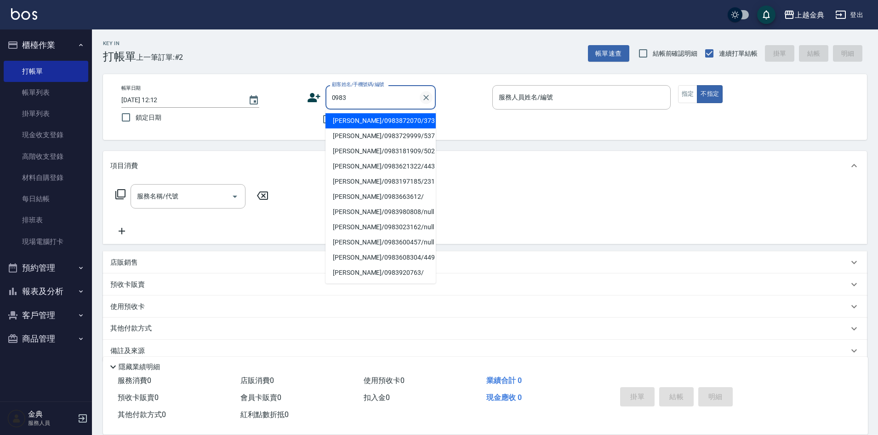
click at [430, 97] on button "Clear" at bounding box center [426, 97] width 13 height 13
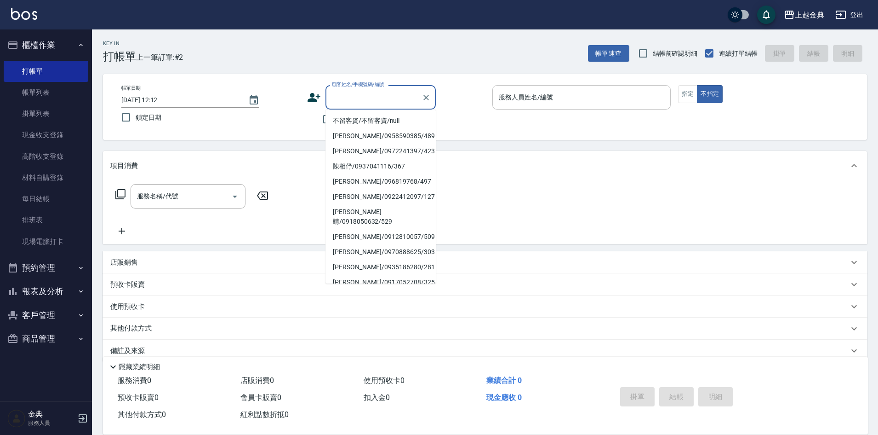
click at [557, 90] on input "服務人員姓名/編號" at bounding box center [582, 97] width 170 height 16
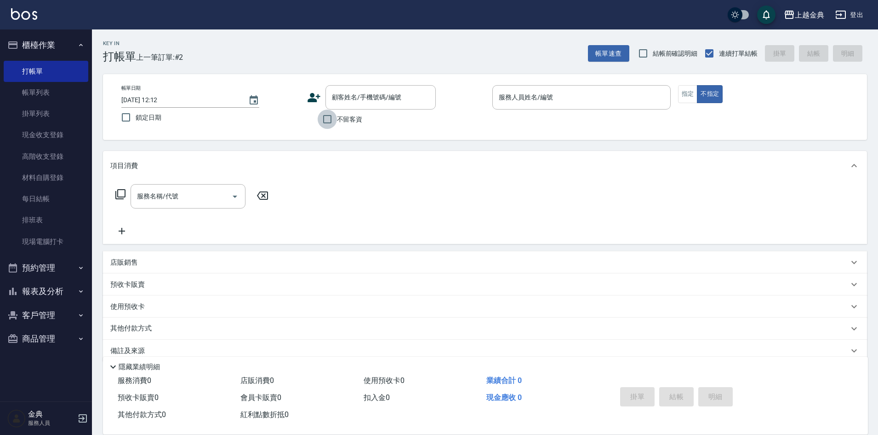
click at [326, 115] on input "不留客資" at bounding box center [327, 118] width 19 height 19
checkbox input "true"
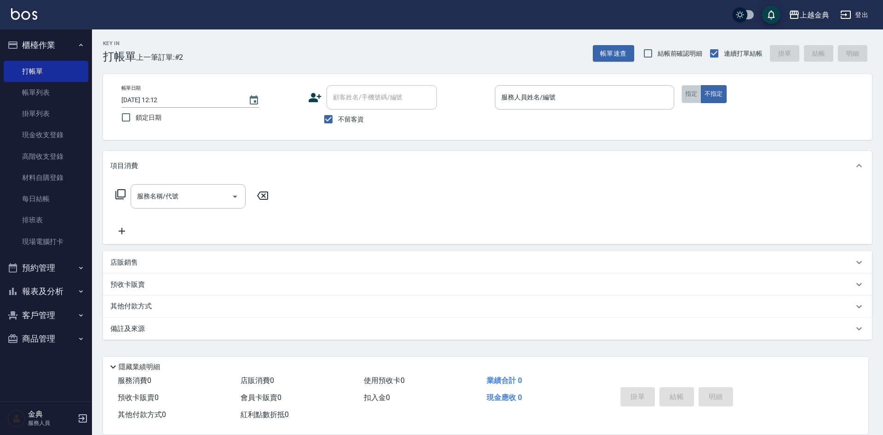
click at [693, 91] on button "指定" at bounding box center [692, 94] width 20 height 18
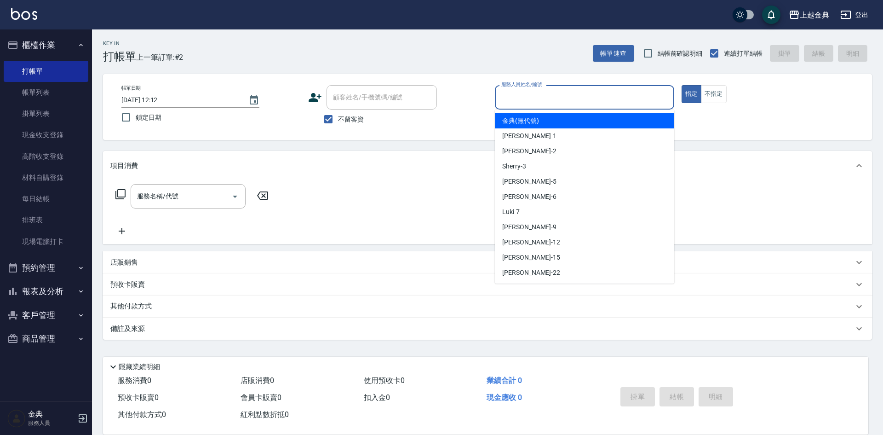
click at [606, 97] on input "服務人員姓名/編號" at bounding box center [584, 97] width 171 height 16
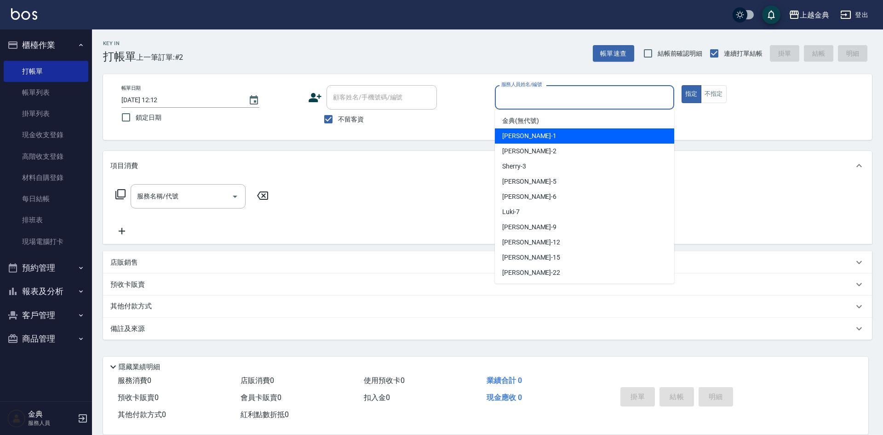
click at [577, 133] on div "Emma -1" at bounding box center [584, 135] width 179 height 15
type input "Emma-1"
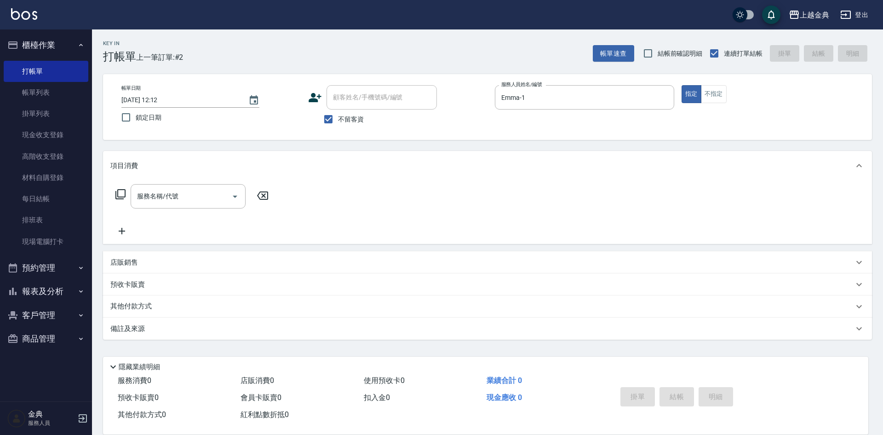
click at [121, 192] on icon at bounding box center [120, 194] width 11 height 11
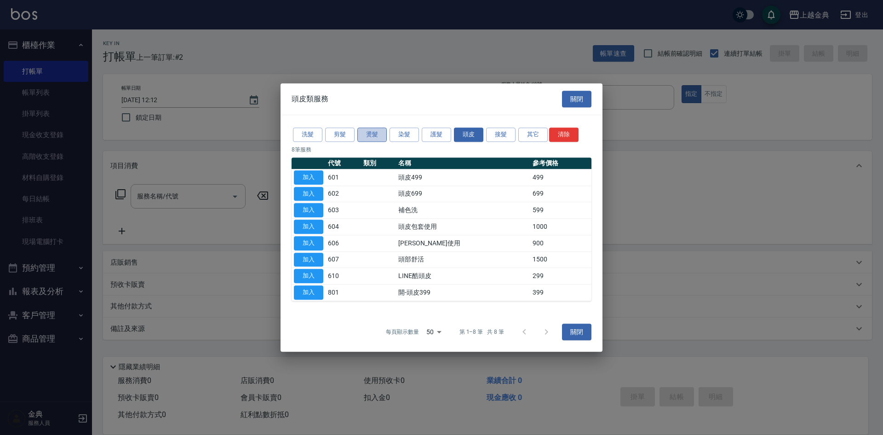
click at [377, 134] on button "燙髮" at bounding box center [371, 134] width 29 height 14
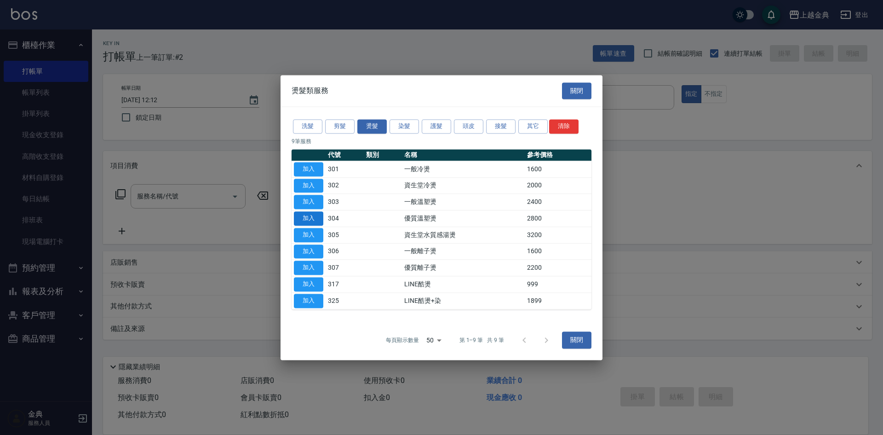
click at [314, 218] on button "加入" at bounding box center [308, 218] width 29 height 14
type input "優質溫塑燙(304)"
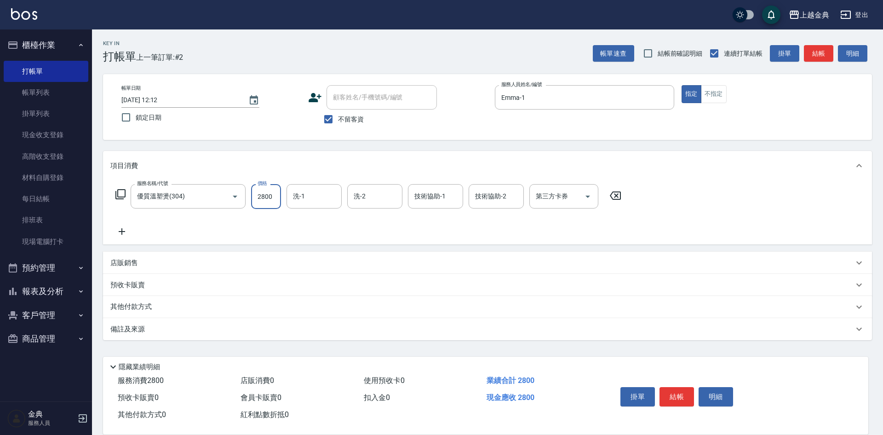
click at [272, 195] on input "2800" at bounding box center [266, 196] width 30 height 25
type input "3000"
click at [301, 201] on input "洗-1" at bounding box center [314, 196] width 47 height 16
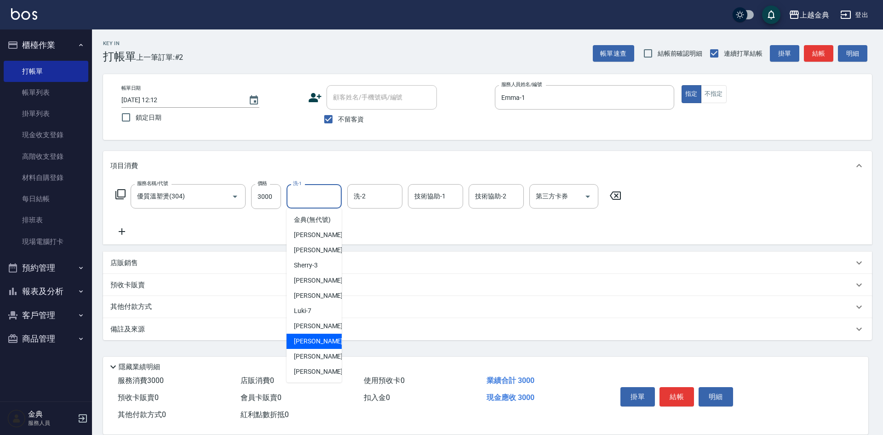
click at [312, 346] on span "[PERSON_NAME]-12" at bounding box center [323, 341] width 58 height 10
type input "[PERSON_NAME]-12"
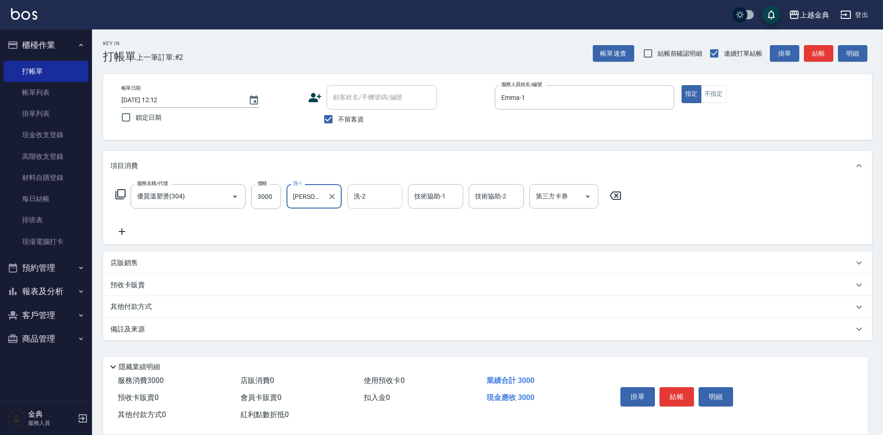
click at [366, 195] on input "洗-2" at bounding box center [374, 196] width 47 height 16
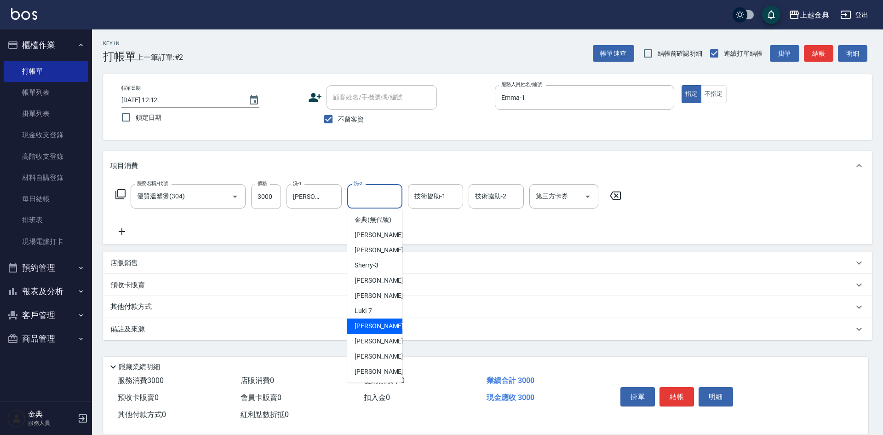
click at [381, 333] on div "[PERSON_NAME] -9" at bounding box center [374, 325] width 55 height 15
type input "[PERSON_NAME]-9"
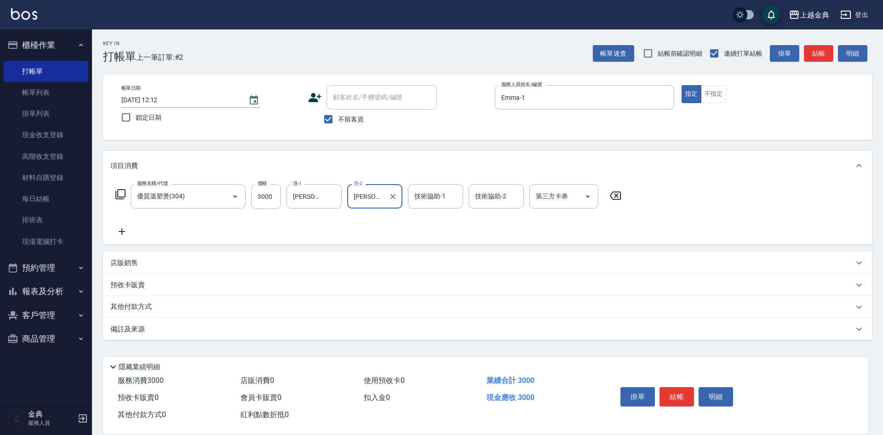
click at [169, 312] on div "其他付款方式" at bounding box center [481, 307] width 743 height 10
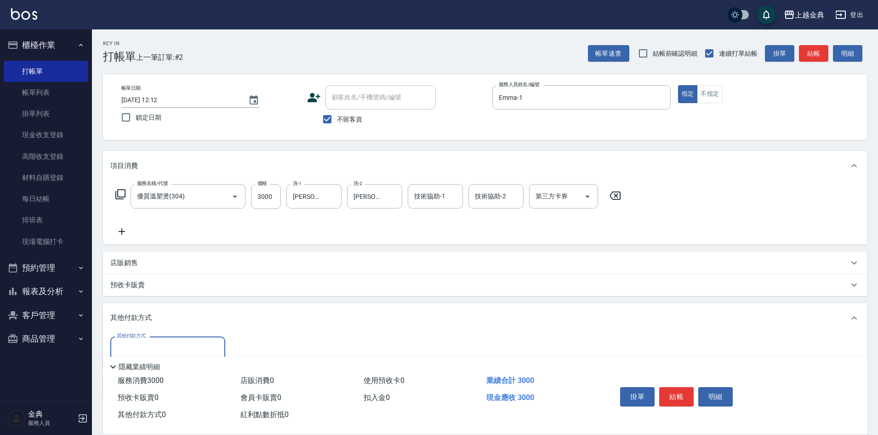
scroll to position [46, 0]
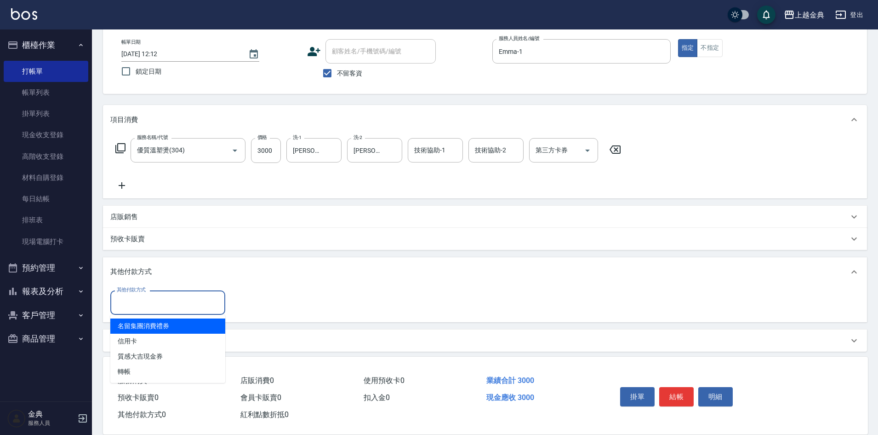
click at [146, 305] on input "其他付款方式" at bounding box center [168, 302] width 107 height 16
click at [137, 334] on span "信用卡" at bounding box center [167, 340] width 115 height 15
type input "信用卡"
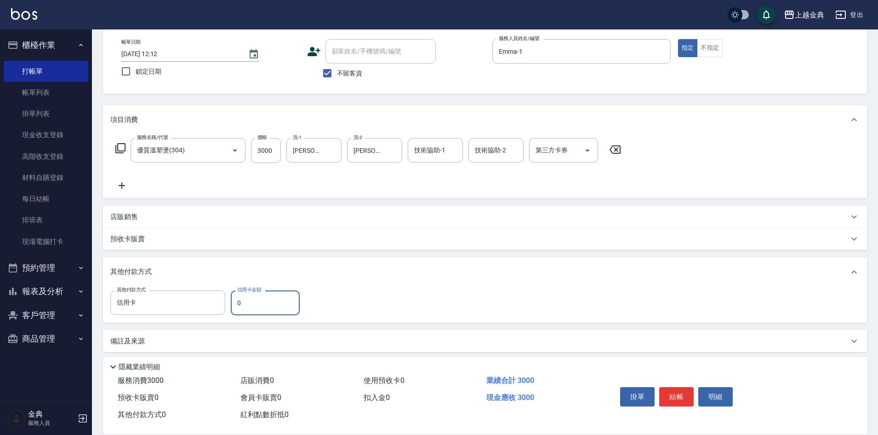
click at [234, 299] on input "0" at bounding box center [265, 302] width 69 height 25
type input "3000"
click at [665, 390] on button "結帳" at bounding box center [676, 396] width 34 height 19
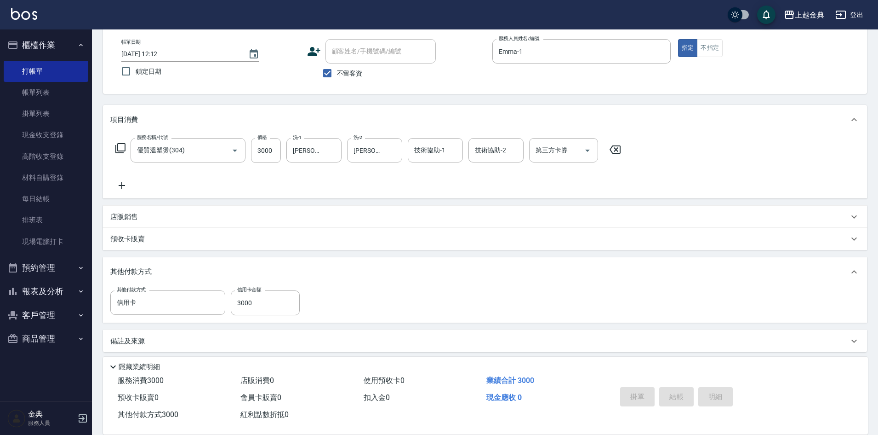
type input "[DATE] 16:05"
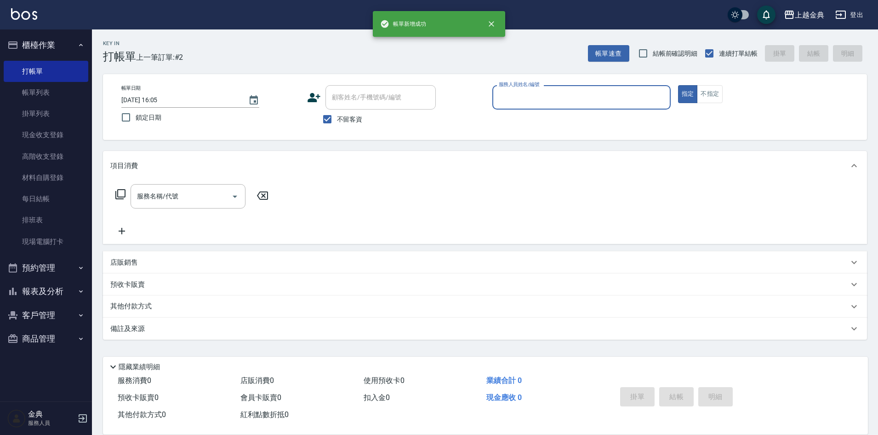
scroll to position [0, 0]
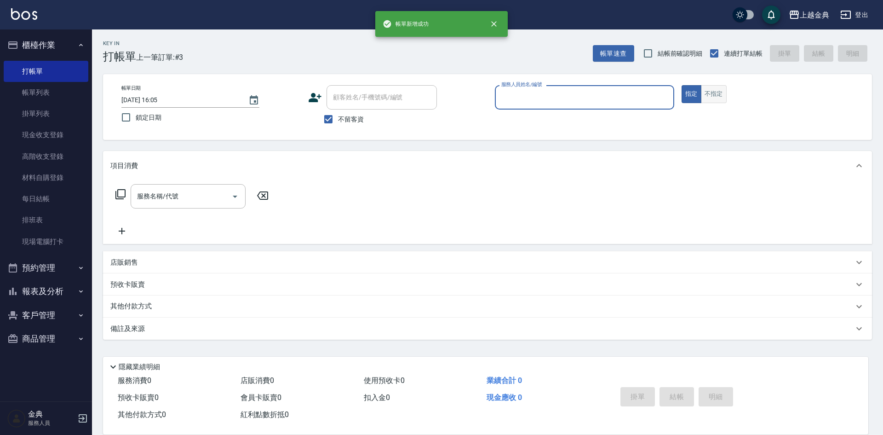
click at [710, 93] on button "不指定" at bounding box center [714, 94] width 26 height 18
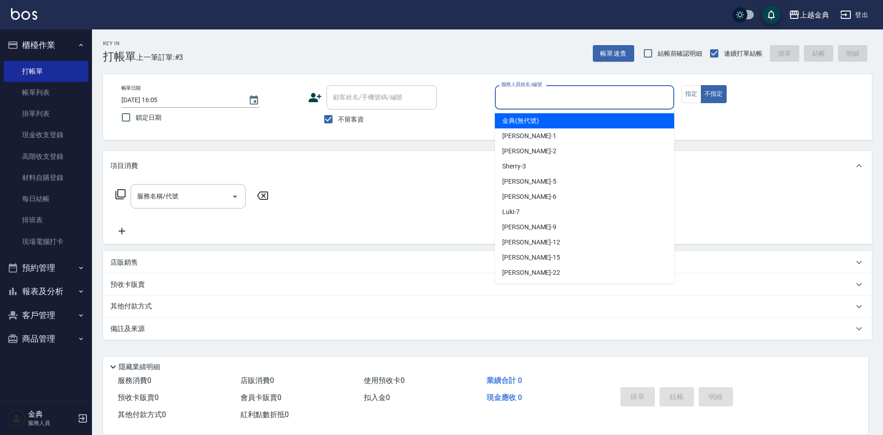
click at [593, 98] on input "服務人員姓名/編號" at bounding box center [584, 97] width 171 height 16
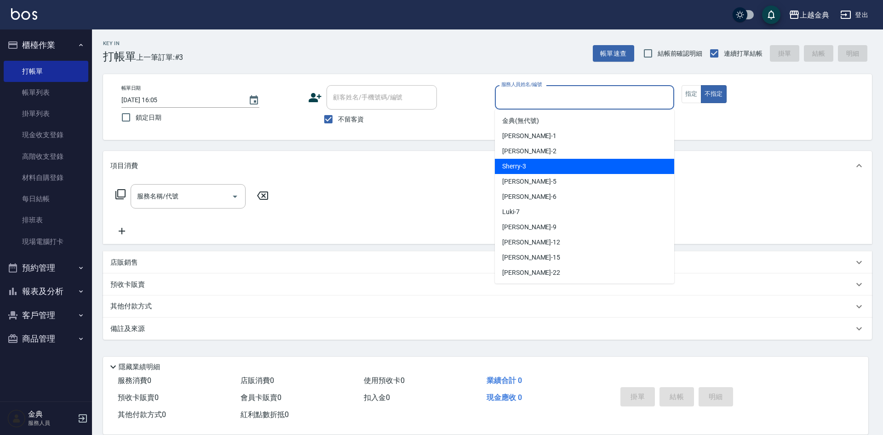
click at [556, 165] on div "Sherry -3" at bounding box center [584, 166] width 179 height 15
type input "Sherry-3"
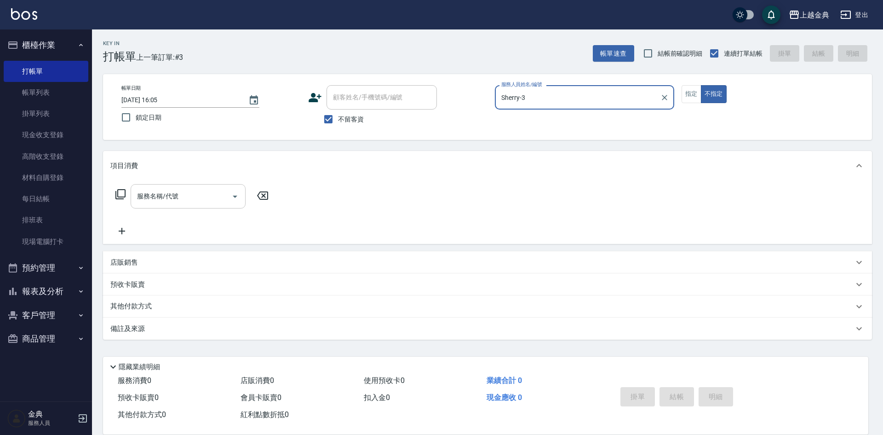
click at [238, 195] on icon "Open" at bounding box center [234, 196] width 11 height 11
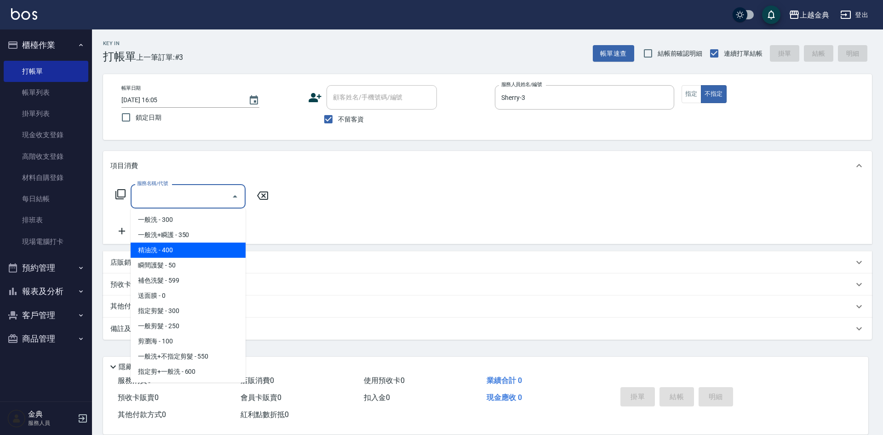
click at [201, 246] on span "精油洗 - 400" at bounding box center [188, 249] width 115 height 15
type input "精油洗(102)"
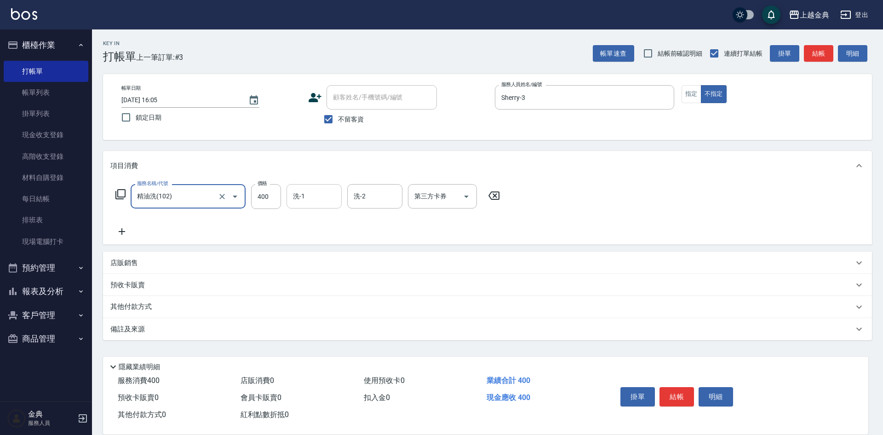
click at [315, 196] on input "洗-1" at bounding box center [314, 196] width 47 height 16
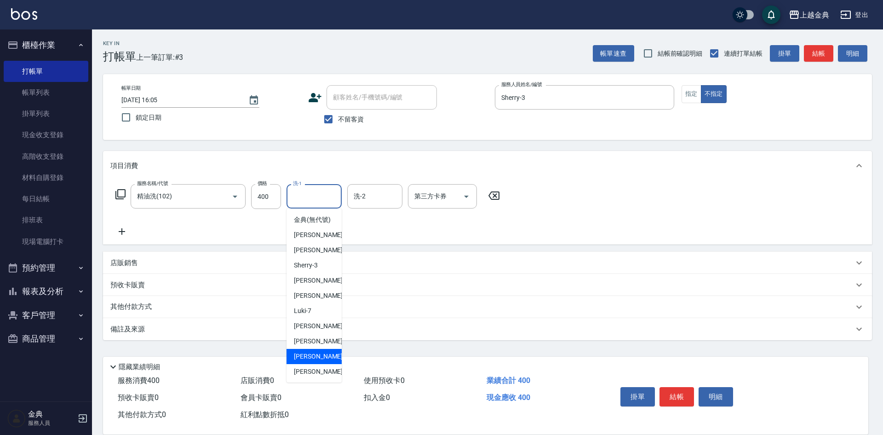
click at [323, 363] on div "[PERSON_NAME] -15" at bounding box center [314, 356] width 55 height 15
type input "[PERSON_NAME]-15"
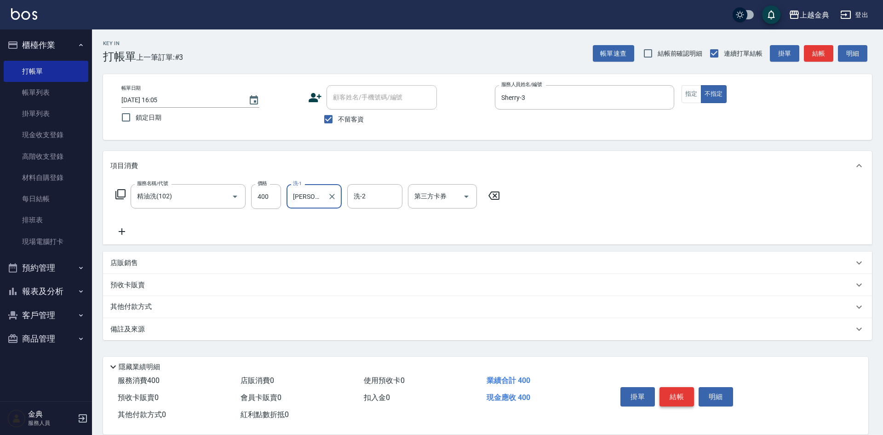
click at [675, 390] on button "結帳" at bounding box center [676, 396] width 34 height 19
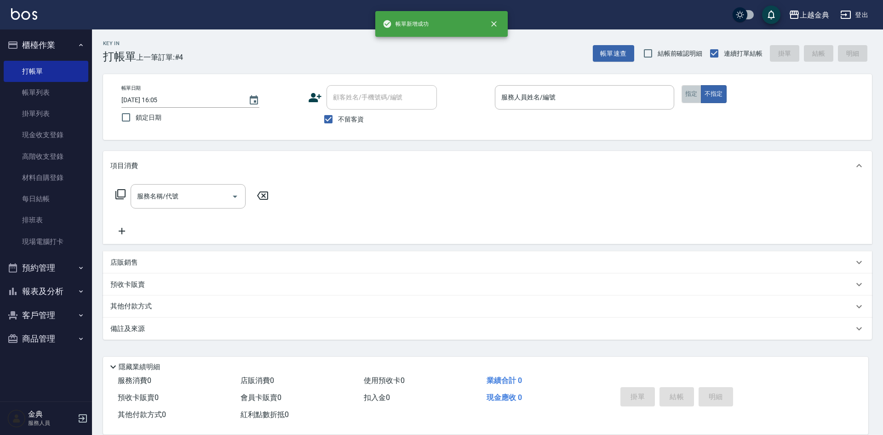
click at [694, 92] on button "指定" at bounding box center [692, 94] width 20 height 18
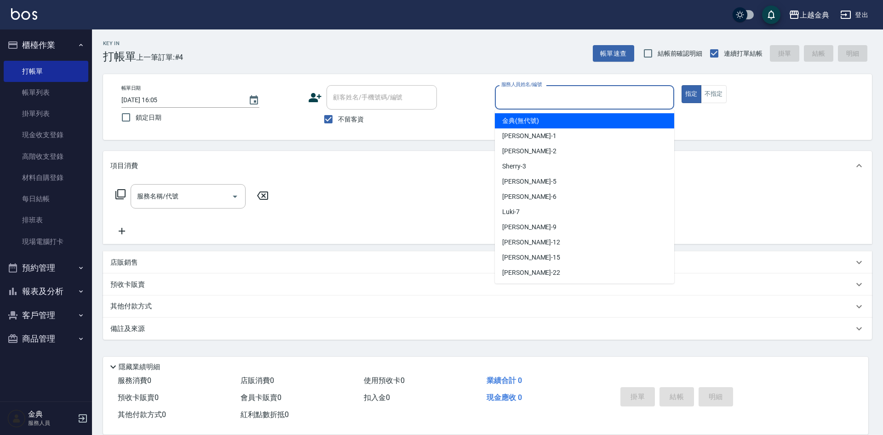
click at [617, 92] on input "服務人員姓名/編號" at bounding box center [584, 97] width 171 height 16
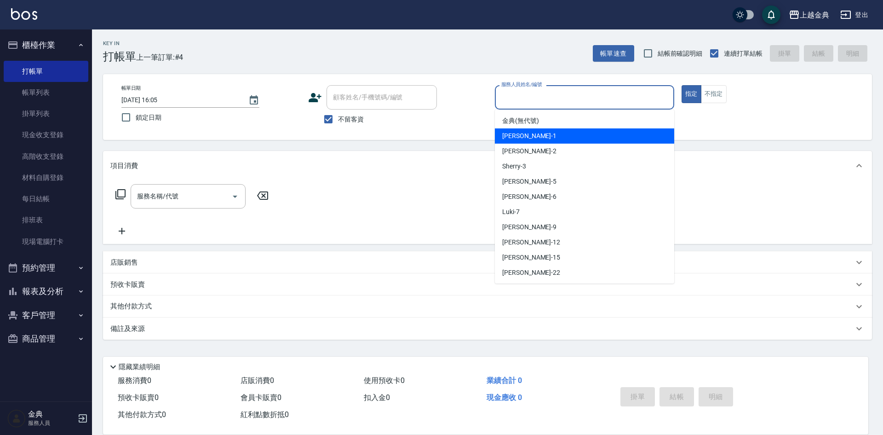
click at [583, 132] on div "Emma -1" at bounding box center [584, 135] width 179 height 15
type input "Emma-1"
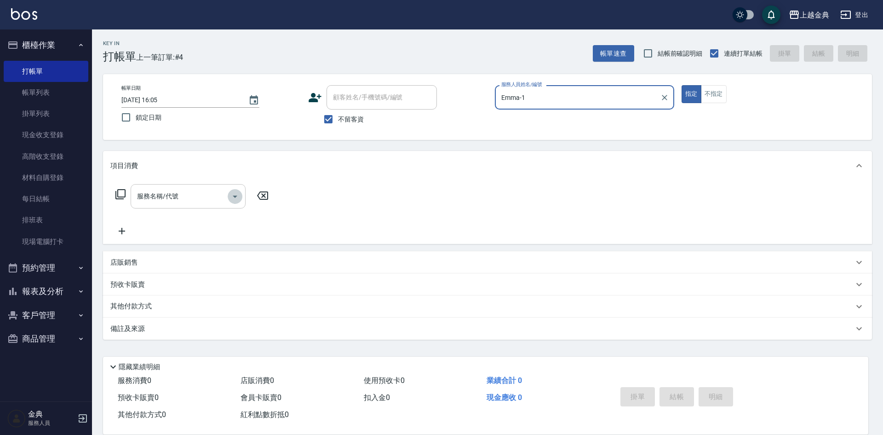
click at [238, 197] on icon "Open" at bounding box center [234, 196] width 11 height 11
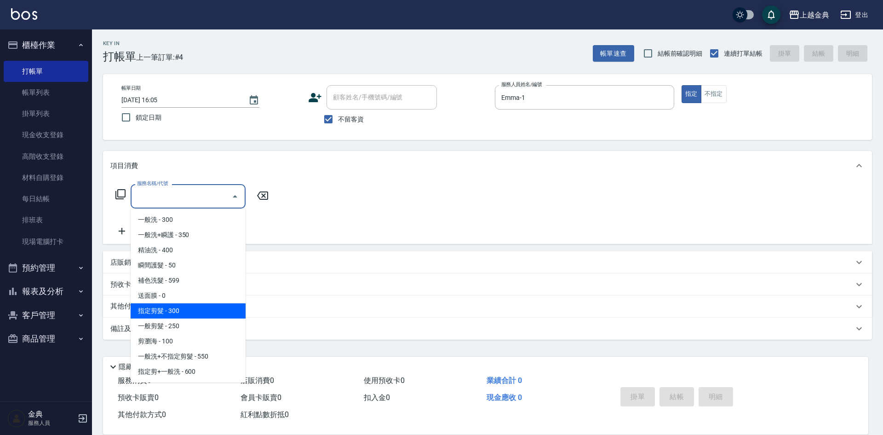
click at [209, 305] on span "指定剪髮 - 300" at bounding box center [188, 310] width 115 height 15
type input "指定剪髮(199)"
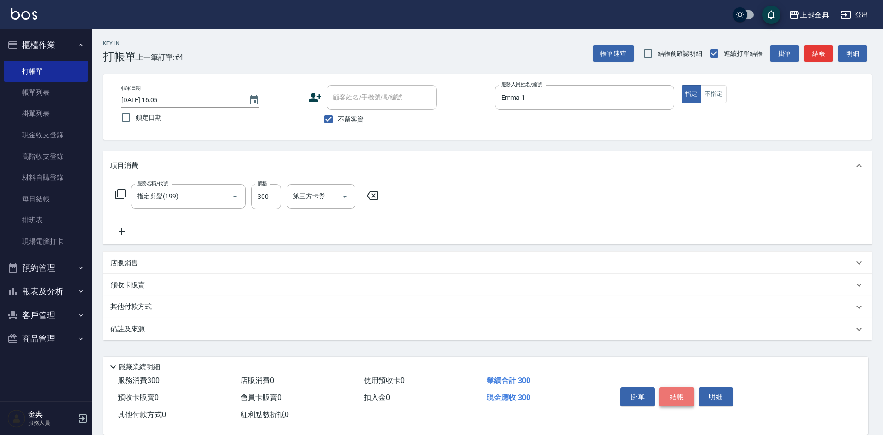
click at [674, 394] on button "結帳" at bounding box center [676, 396] width 34 height 19
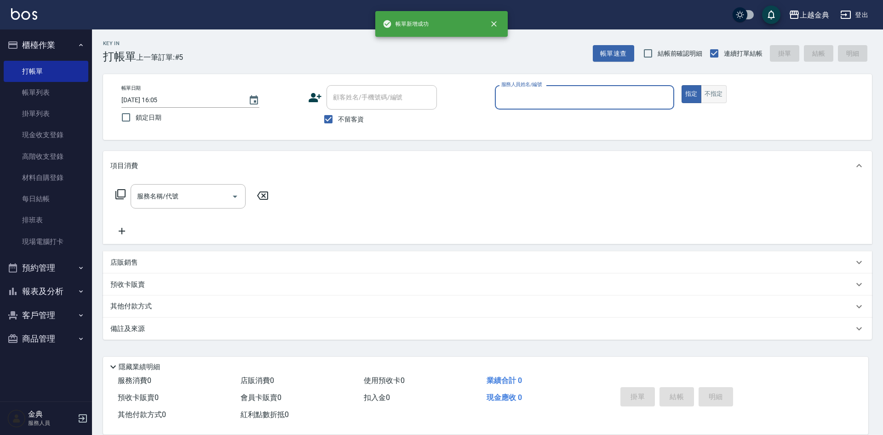
click at [715, 96] on button "不指定" at bounding box center [714, 94] width 26 height 18
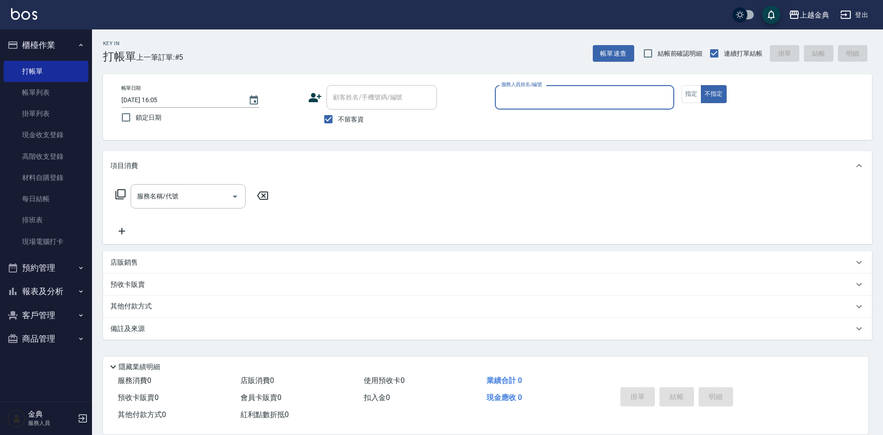
click at [611, 103] on input "服務人員姓名/編號" at bounding box center [584, 97] width 171 height 16
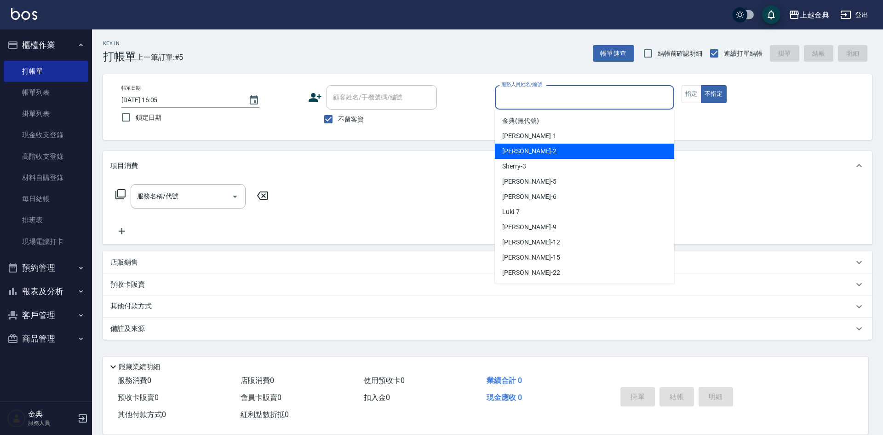
click at [578, 146] on div "Cindy -2" at bounding box center [584, 150] width 179 height 15
type input "Cindy-2"
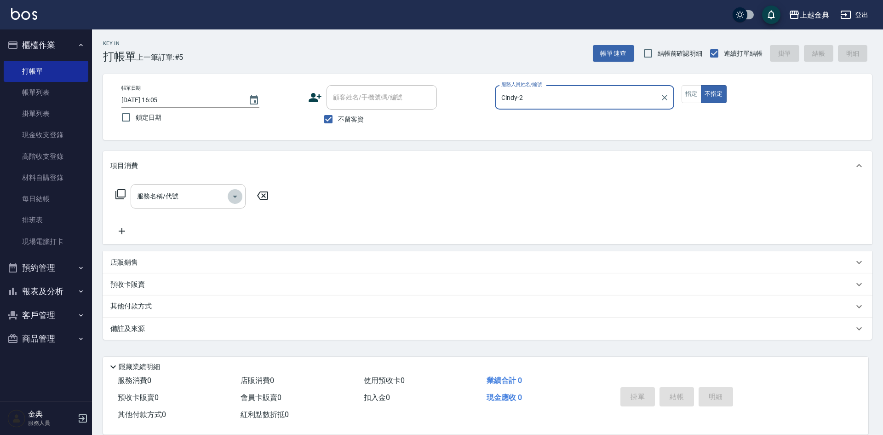
click at [233, 201] on icon "Open" at bounding box center [234, 196] width 11 height 11
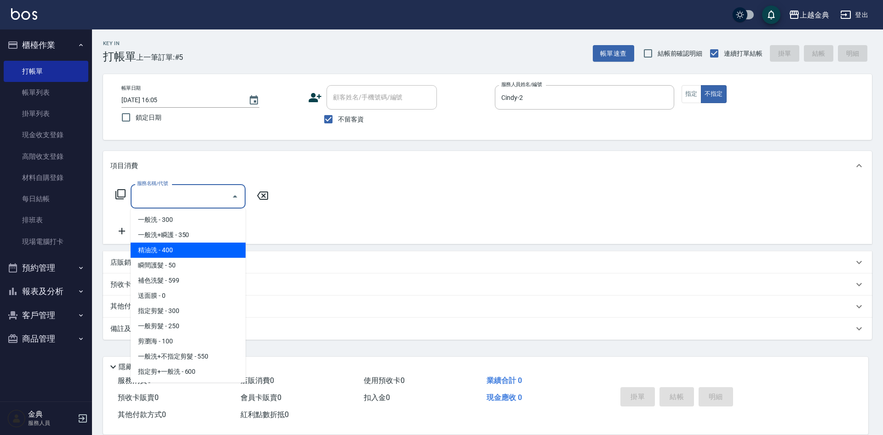
click at [226, 245] on span "精油洗 - 400" at bounding box center [188, 249] width 115 height 15
type input "精油洗(102)"
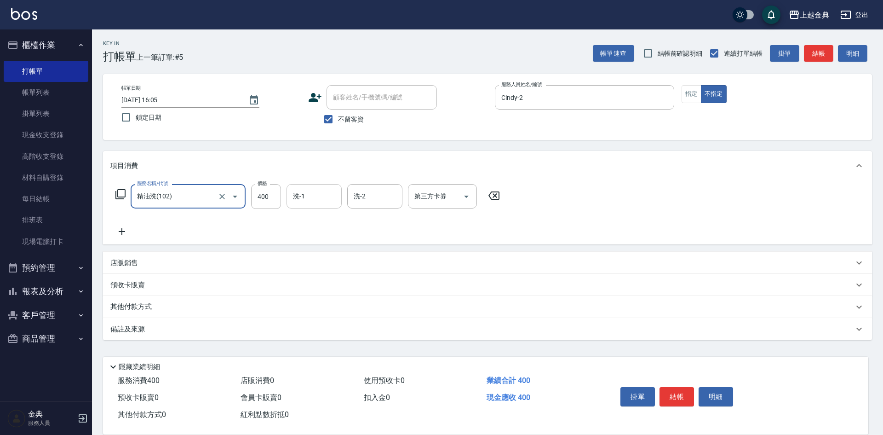
click at [308, 194] on input "洗-1" at bounding box center [314, 196] width 47 height 16
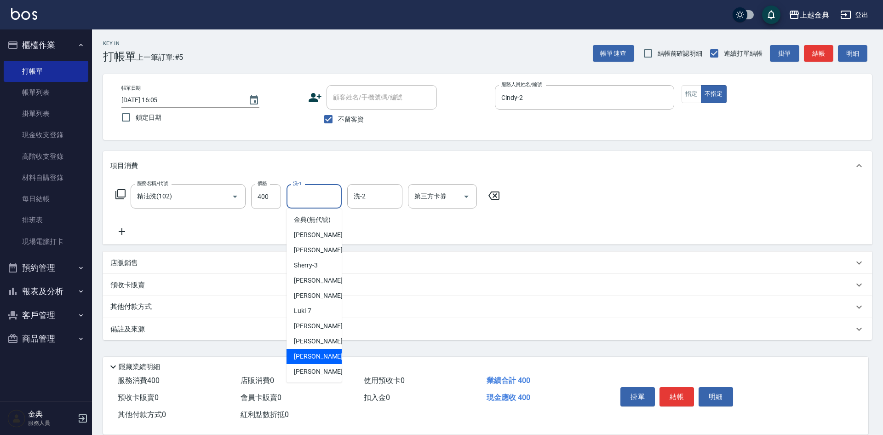
click at [325, 363] on div "[PERSON_NAME] -15" at bounding box center [314, 356] width 55 height 15
type input "[PERSON_NAME]-15"
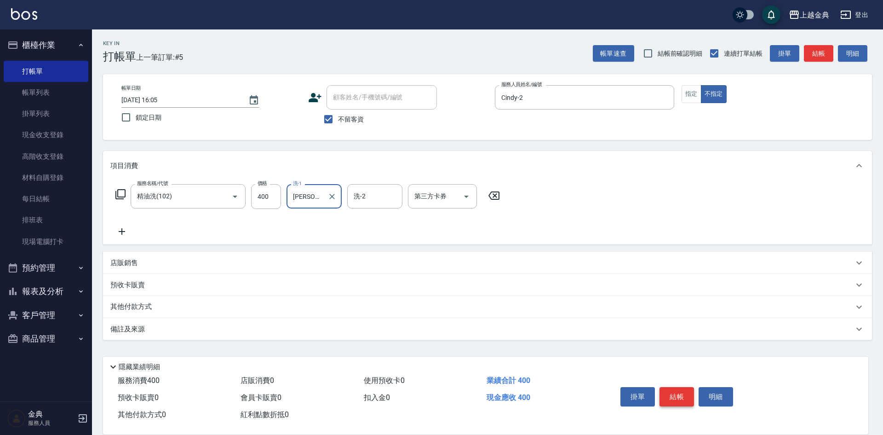
click at [675, 395] on button "結帳" at bounding box center [676, 396] width 34 height 19
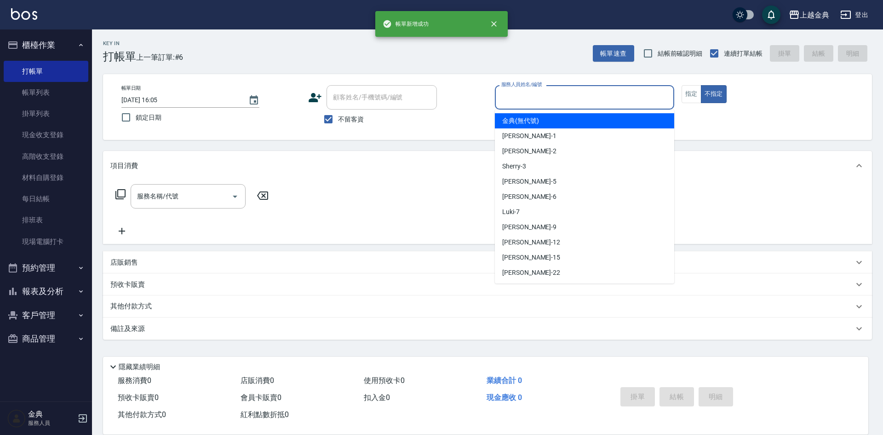
click at [596, 94] on input "服務人員姓名/編號" at bounding box center [584, 97] width 171 height 16
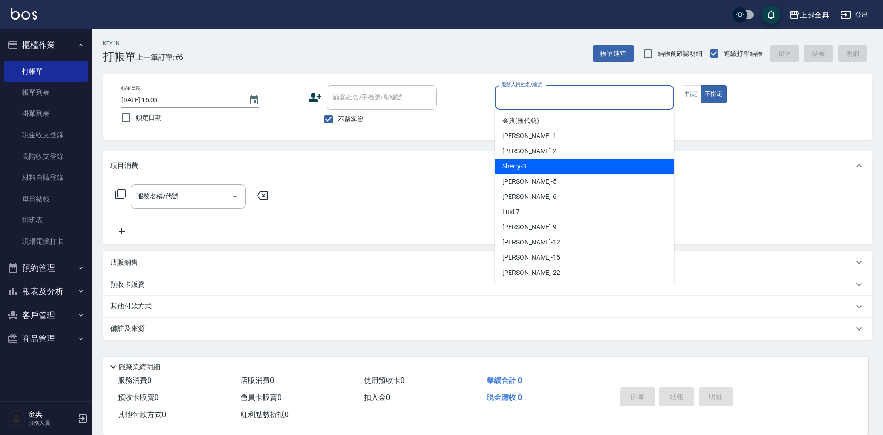
click at [580, 169] on div "Sherry -3" at bounding box center [584, 166] width 179 height 15
type input "Sherry-3"
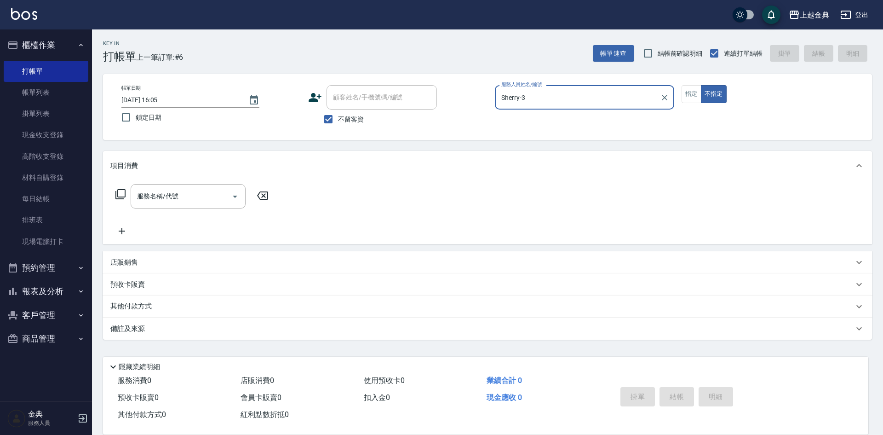
click at [121, 192] on icon at bounding box center [120, 194] width 11 height 11
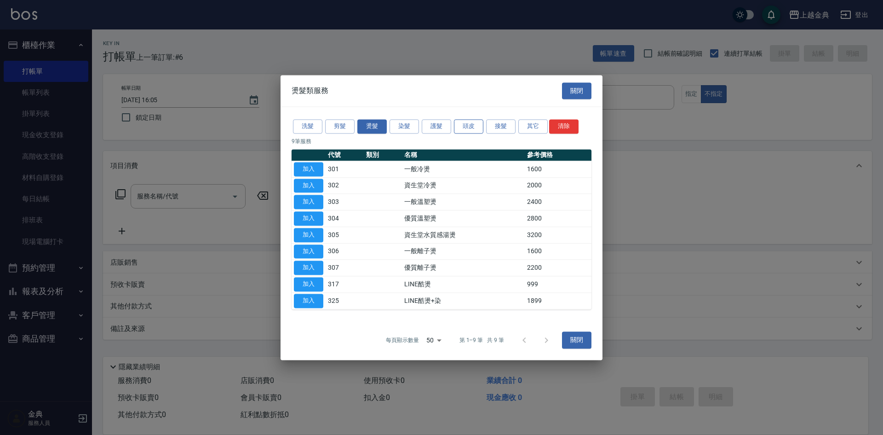
click at [476, 127] on button "頭皮" at bounding box center [468, 126] width 29 height 14
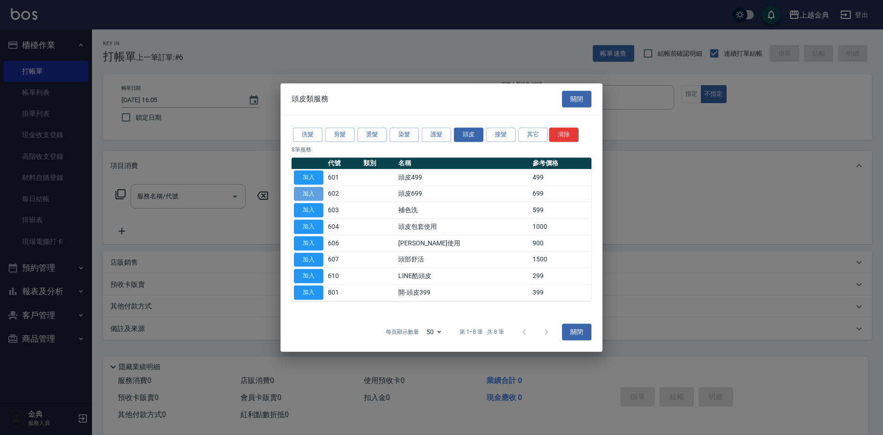
click at [309, 195] on button "加入" at bounding box center [308, 194] width 29 height 14
type input "頭皮699(602)"
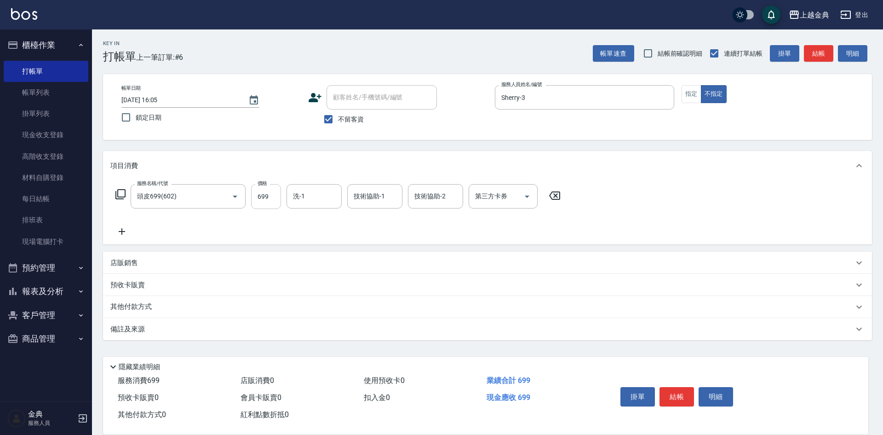
click at [277, 189] on input "699" at bounding box center [266, 196] width 30 height 25
type input "949"
click at [676, 395] on button "結帳" at bounding box center [676, 396] width 34 height 19
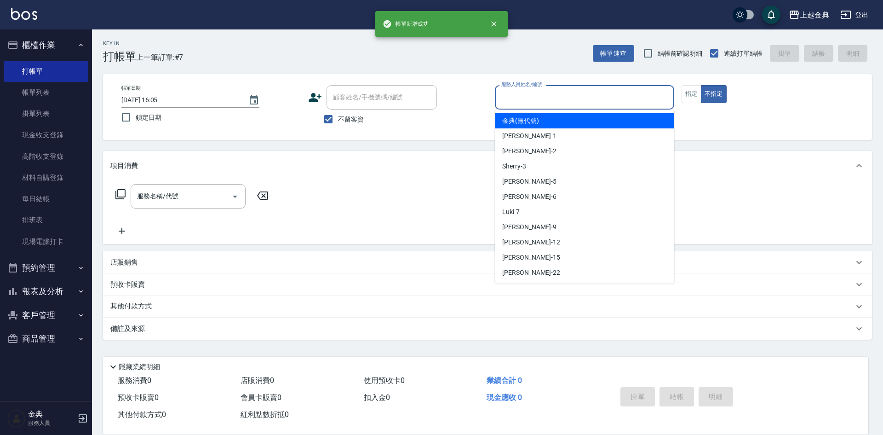
click at [605, 100] on input "服務人員姓名/編號" at bounding box center [584, 97] width 171 height 16
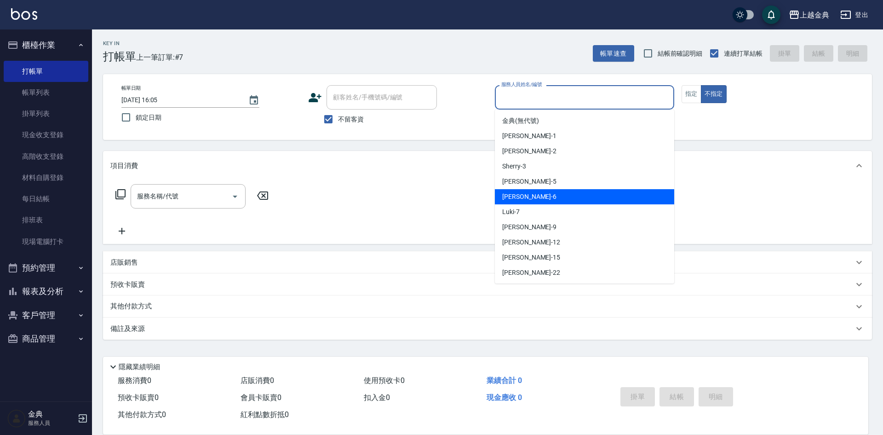
click at [580, 193] on div "[PERSON_NAME] -6" at bounding box center [584, 196] width 179 height 15
type input "[PERSON_NAME]-6"
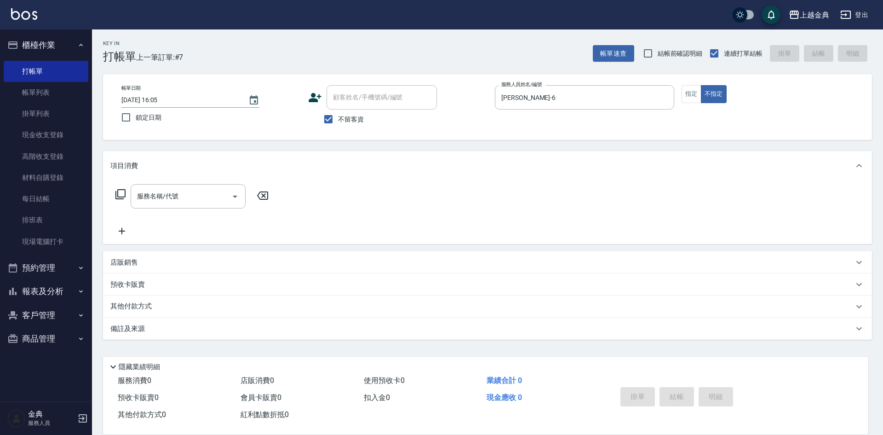
click at [116, 191] on icon at bounding box center [120, 194] width 10 height 10
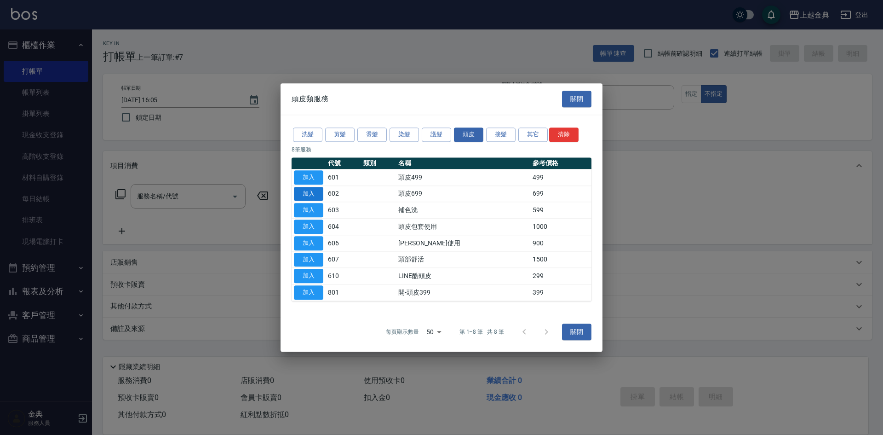
click at [296, 194] on button "加入" at bounding box center [308, 194] width 29 height 14
type input "頭皮699(602)"
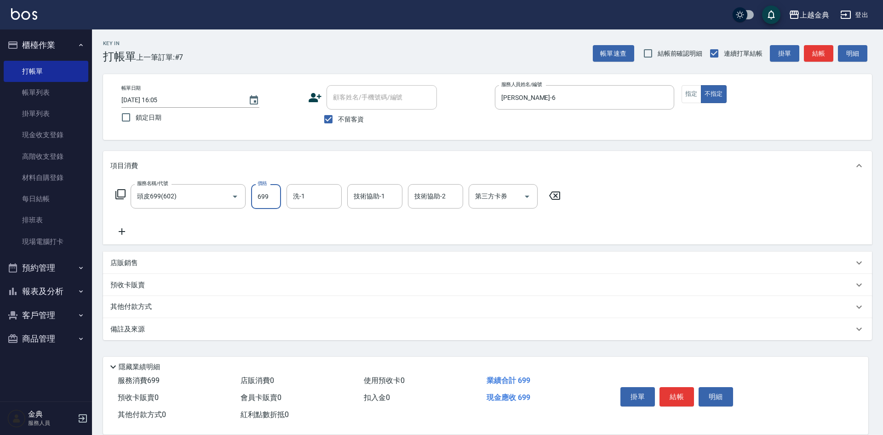
click at [271, 193] on input "699" at bounding box center [266, 196] width 30 height 25
type input "949"
click at [682, 389] on button "結帳" at bounding box center [676, 396] width 34 height 19
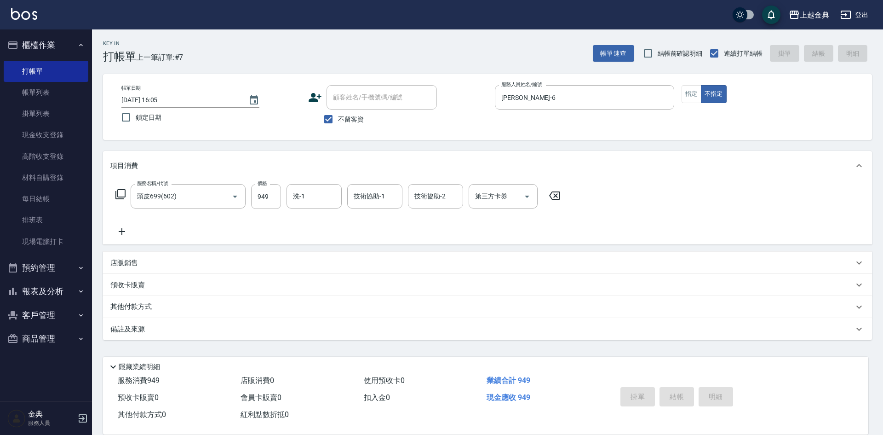
type input "[DATE] 16:06"
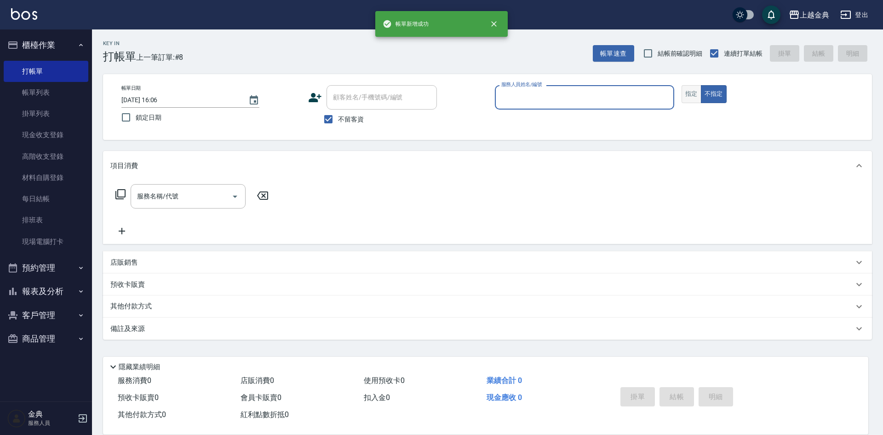
click at [685, 92] on button "指定" at bounding box center [692, 94] width 20 height 18
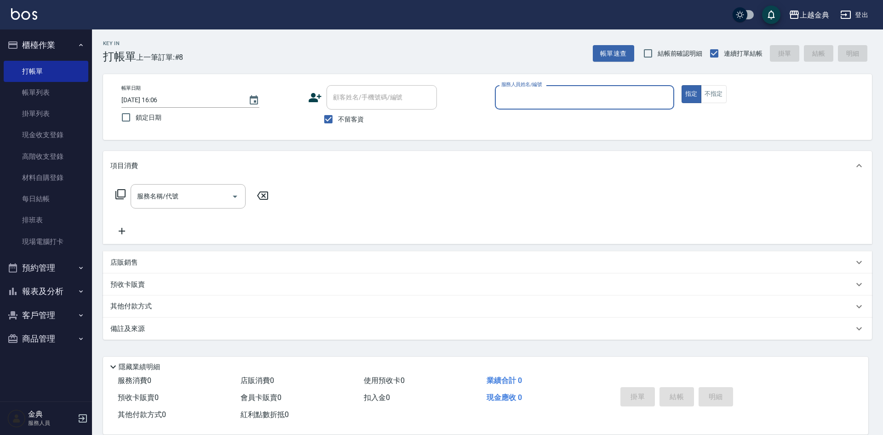
click at [611, 96] on input "服務人員姓名/編號" at bounding box center [584, 97] width 171 height 16
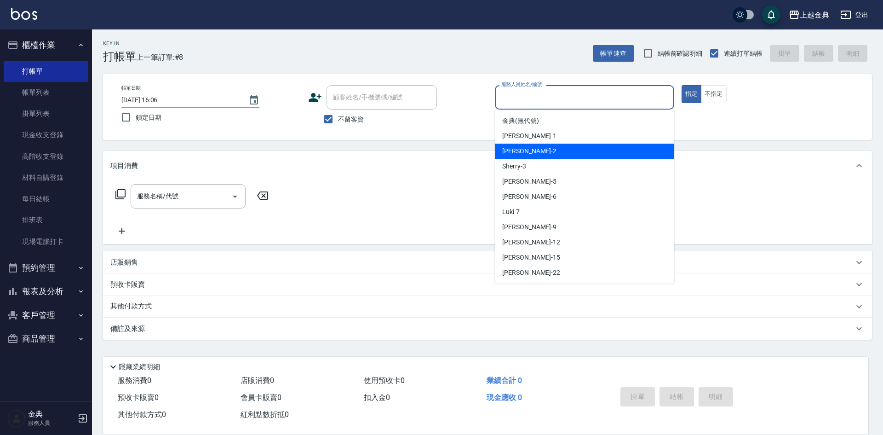
click at [576, 147] on div "Cindy -2" at bounding box center [584, 150] width 179 height 15
type input "Cindy-2"
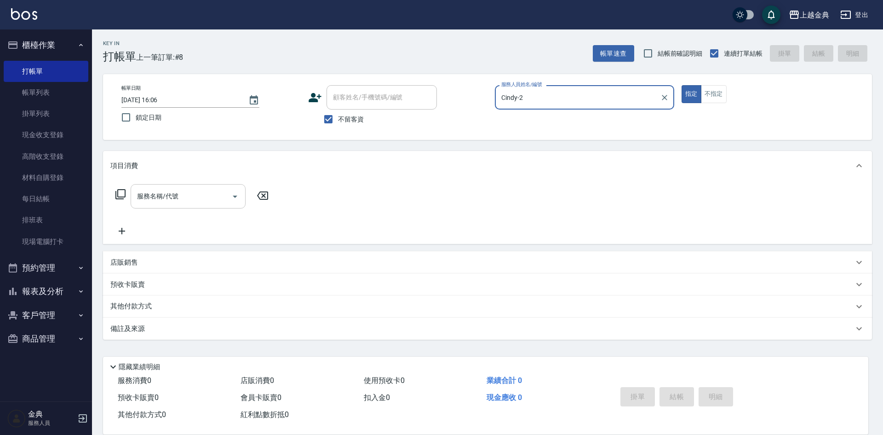
click at [239, 198] on icon "Open" at bounding box center [234, 196] width 11 height 11
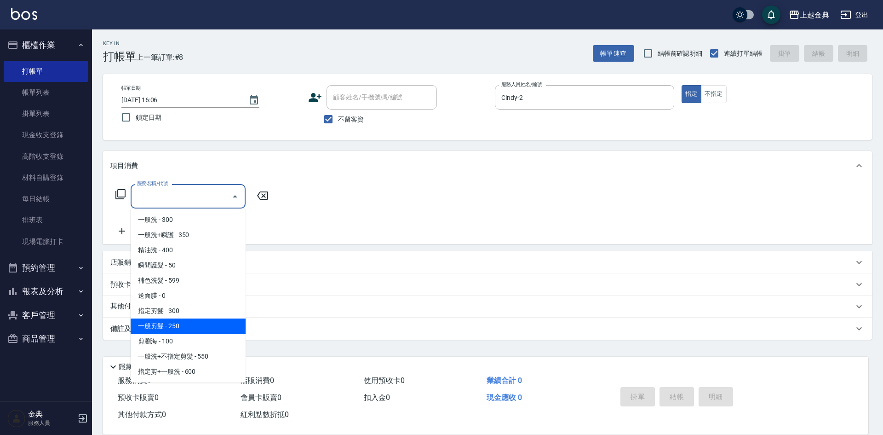
click at [195, 326] on span "一般剪髮 - 250" at bounding box center [188, 325] width 115 height 15
type input "一般剪髮(200)"
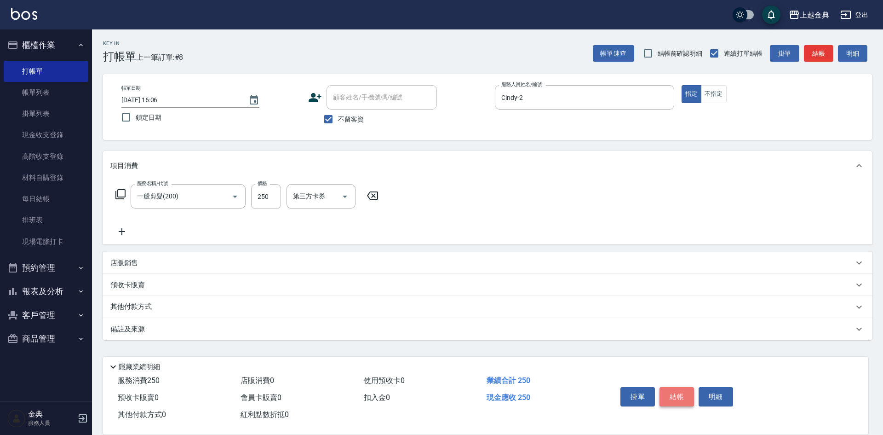
click at [667, 392] on button "結帳" at bounding box center [676, 396] width 34 height 19
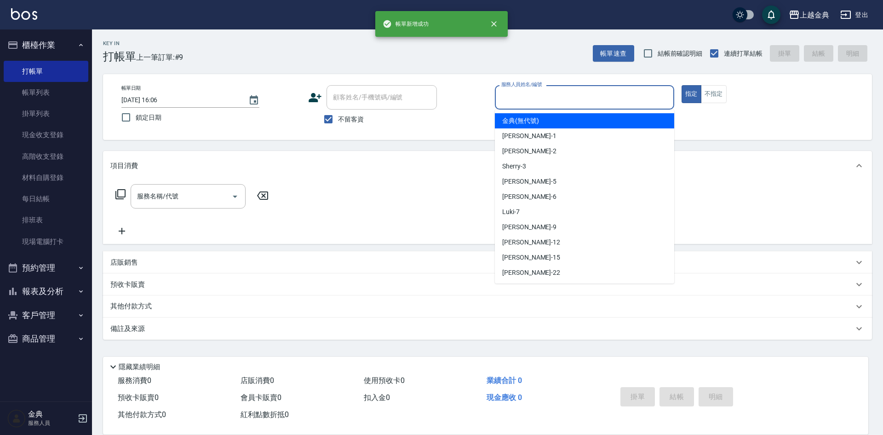
click at [590, 96] on input "服務人員姓名/編號" at bounding box center [584, 97] width 171 height 16
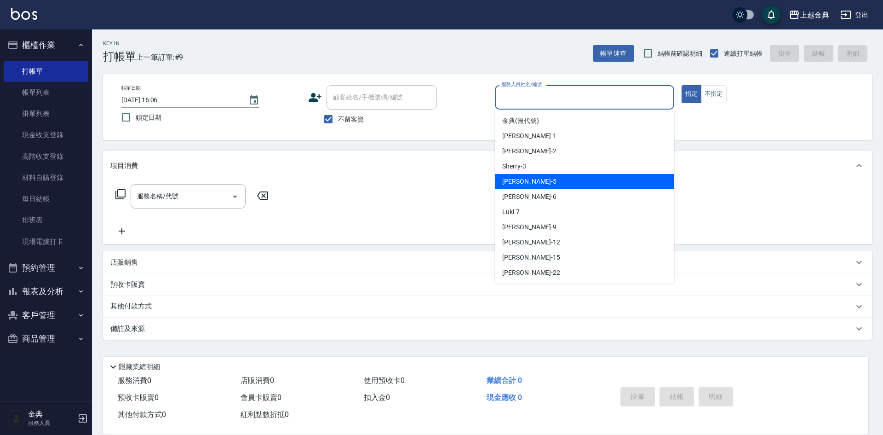
click at [547, 185] on div "[PERSON_NAME] -5" at bounding box center [584, 181] width 179 height 15
type input "[PERSON_NAME]-5"
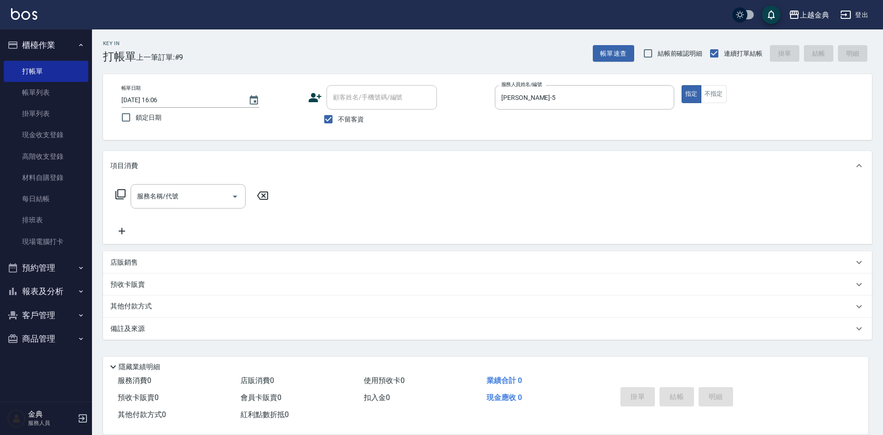
click at [121, 195] on icon at bounding box center [120, 194] width 11 height 11
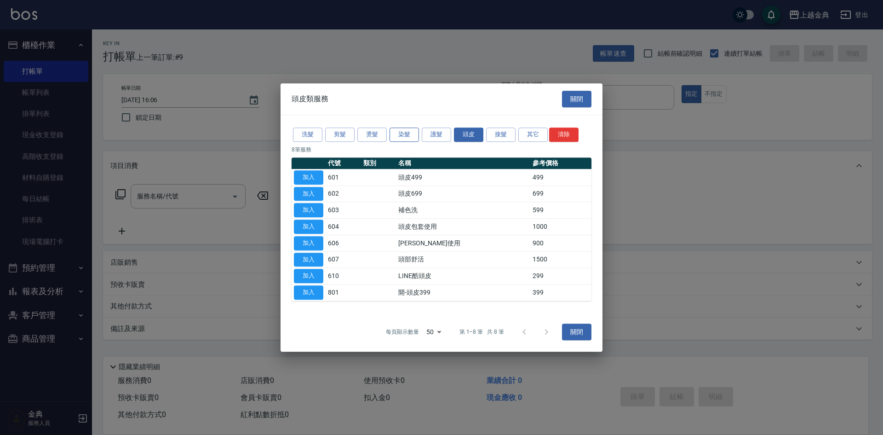
click at [401, 131] on button "染髮" at bounding box center [404, 134] width 29 height 14
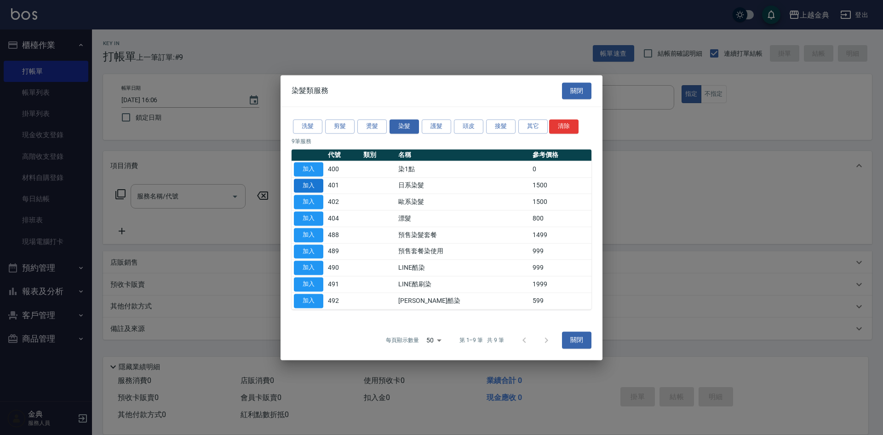
click at [304, 184] on button "加入" at bounding box center [308, 185] width 29 height 14
type input "日系染髮(401)"
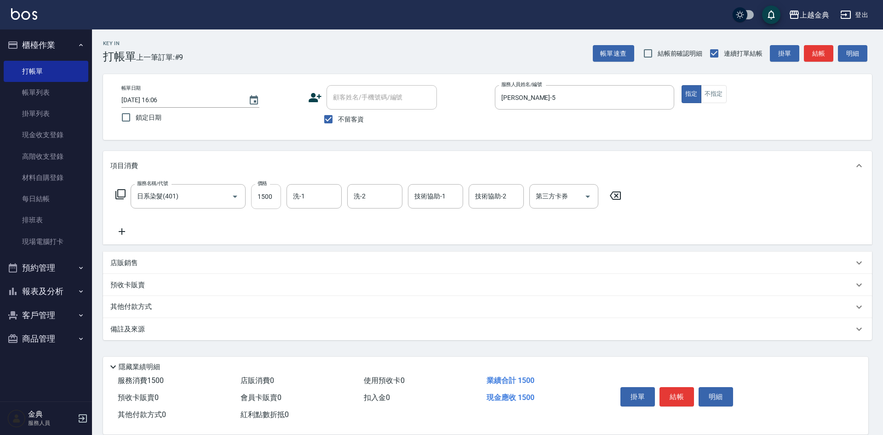
click at [273, 191] on input "1500" at bounding box center [266, 196] width 30 height 25
type input "4100"
click at [675, 395] on button "結帳" at bounding box center [676, 396] width 34 height 19
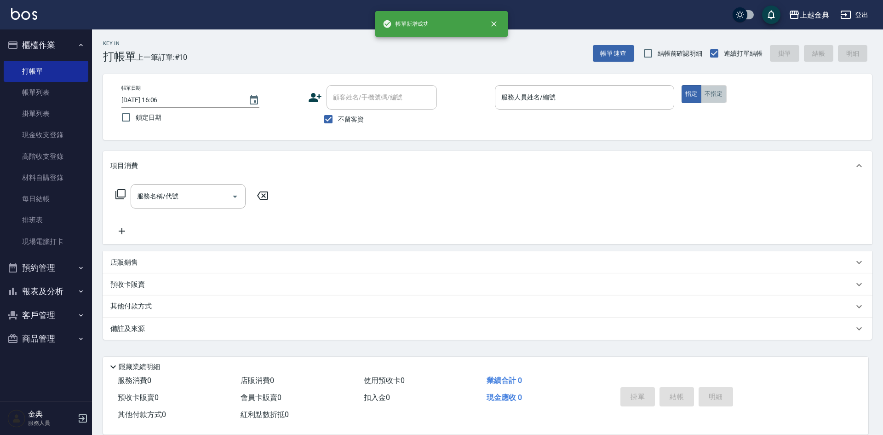
click at [717, 95] on button "不指定" at bounding box center [714, 94] width 26 height 18
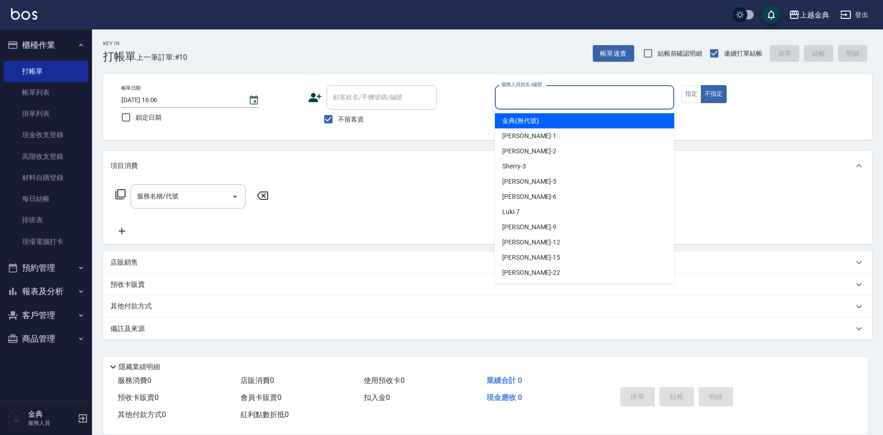
click at [563, 102] on input "服務人員姓名/編號" at bounding box center [584, 97] width 171 height 16
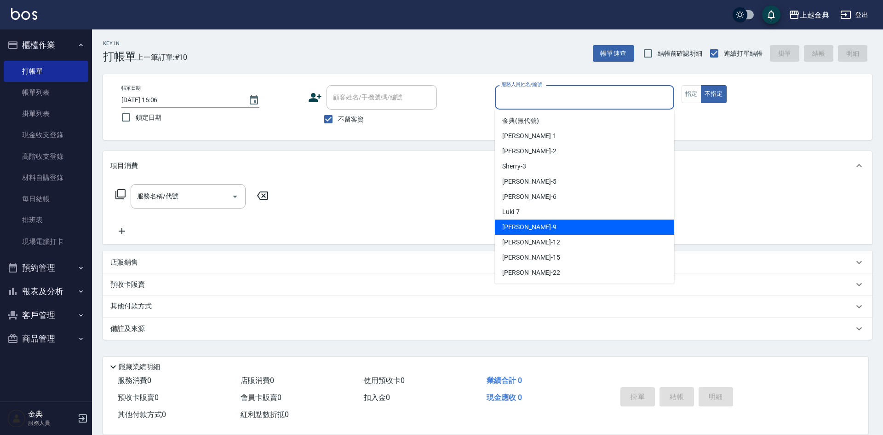
click at [546, 224] on div "[PERSON_NAME] -9" at bounding box center [584, 226] width 179 height 15
type input "[PERSON_NAME]-9"
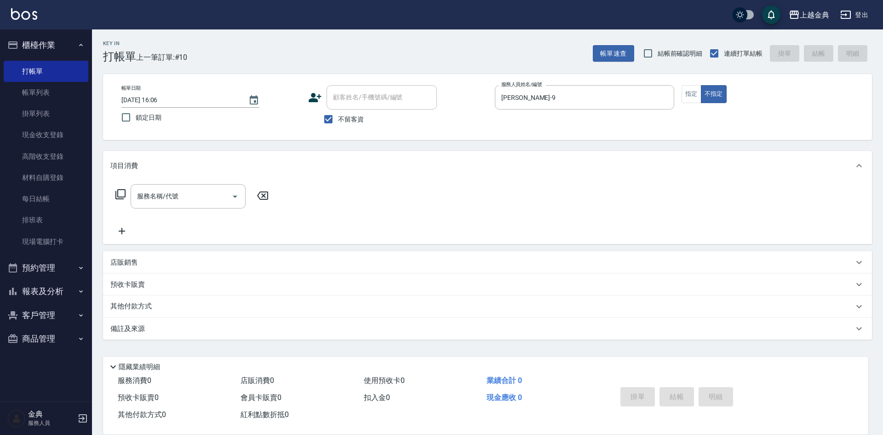
click at [120, 196] on icon at bounding box center [120, 194] width 11 height 11
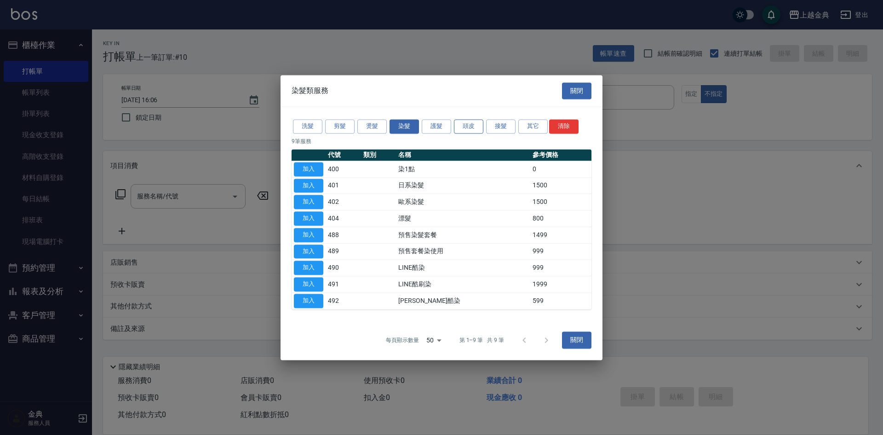
click at [467, 125] on button "頭皮" at bounding box center [468, 126] width 29 height 14
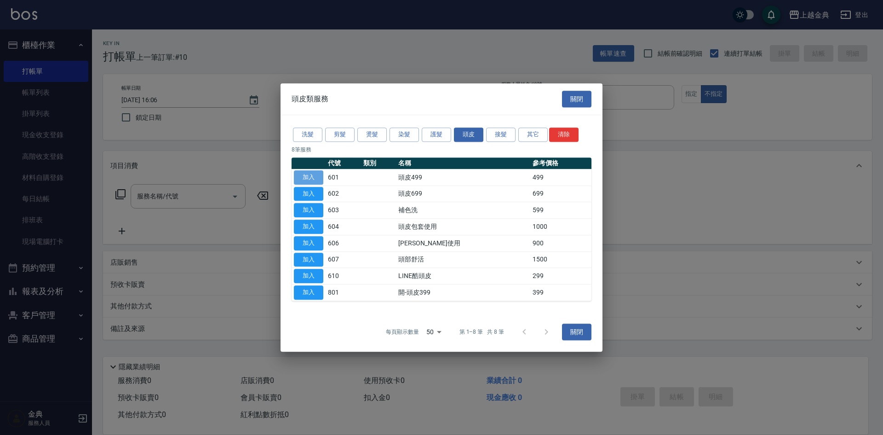
click at [311, 175] on button "加入" at bounding box center [308, 177] width 29 height 14
type input "頭皮499(601)"
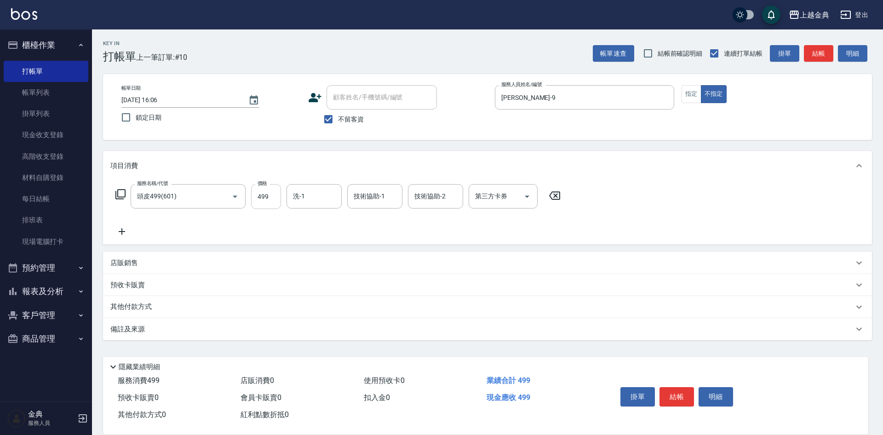
click at [270, 194] on input "499" at bounding box center [266, 196] width 30 height 25
type input "749"
click at [676, 393] on button "結帳" at bounding box center [676, 396] width 34 height 19
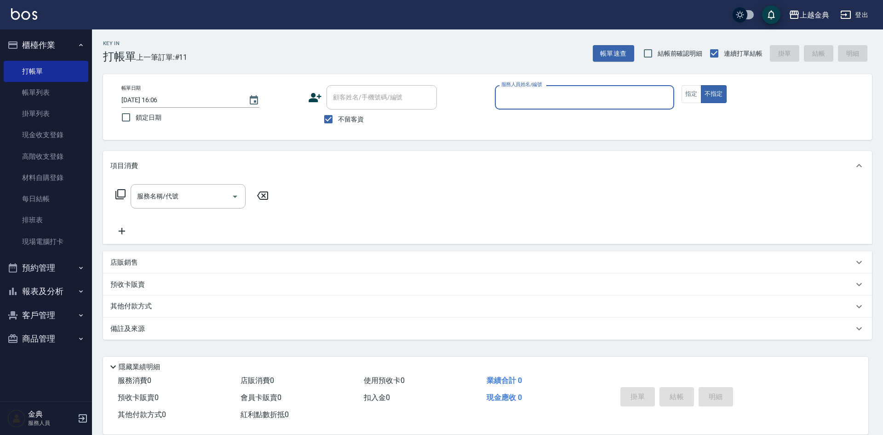
click at [351, 117] on span "不留客資" at bounding box center [351, 120] width 26 height 10
click at [338, 117] on input "不留客資" at bounding box center [328, 118] width 19 height 19
checkbox input "false"
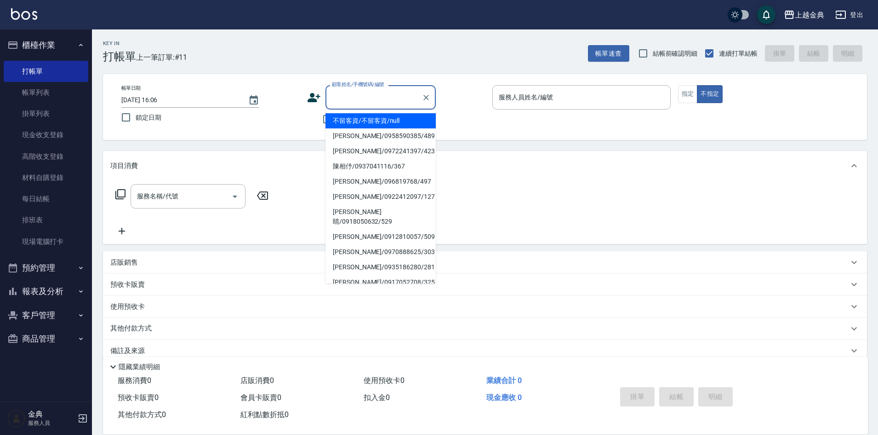
click at [352, 105] on input "顧客姓名/手機號碼/編號" at bounding box center [374, 97] width 88 height 16
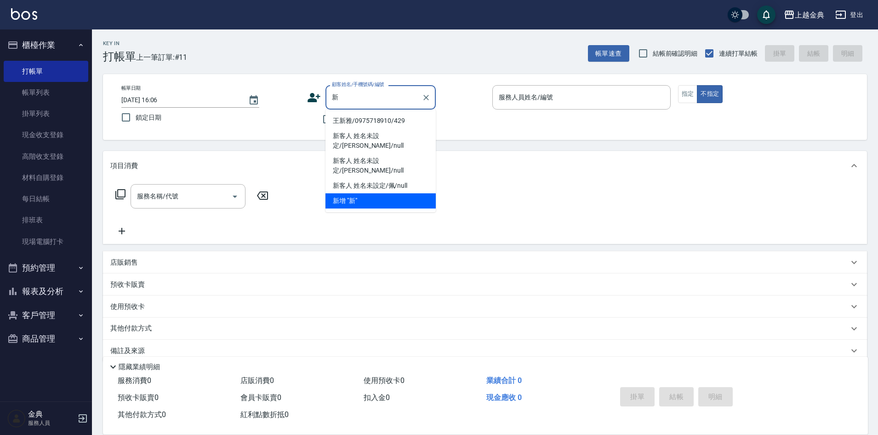
type input "歆"
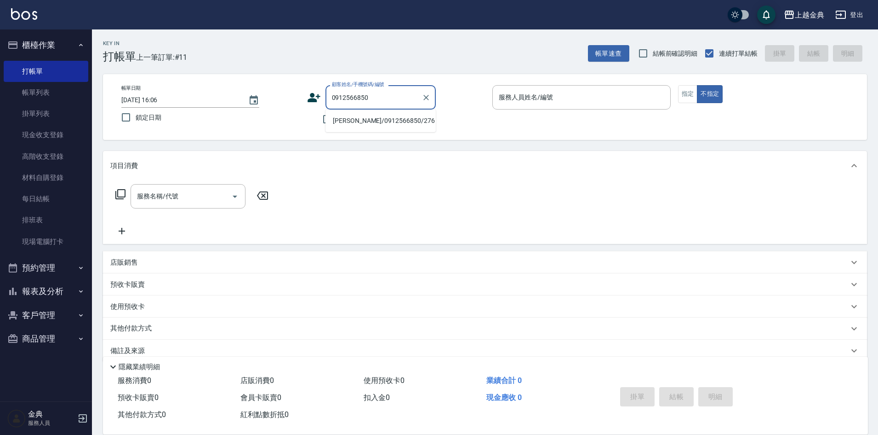
click at [397, 121] on li "[PERSON_NAME]/0912566850/276" at bounding box center [381, 120] width 110 height 15
type input "[PERSON_NAME]/0912566850/276"
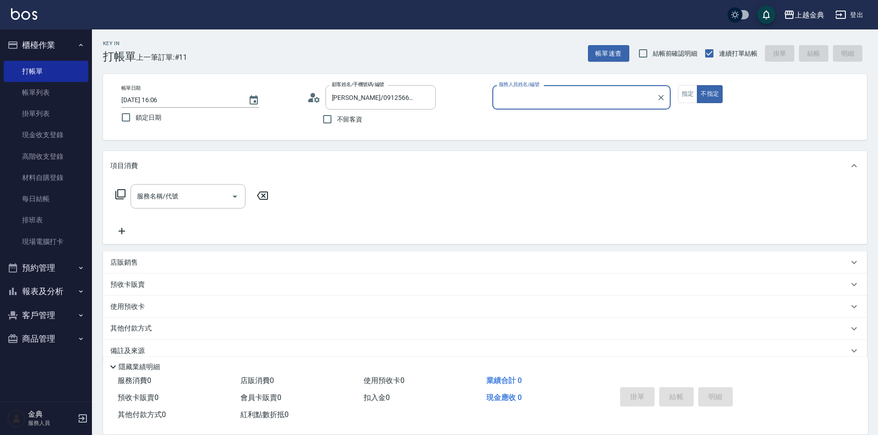
type input "Luki-7"
